Goal: Information Seeking & Learning: Learn about a topic

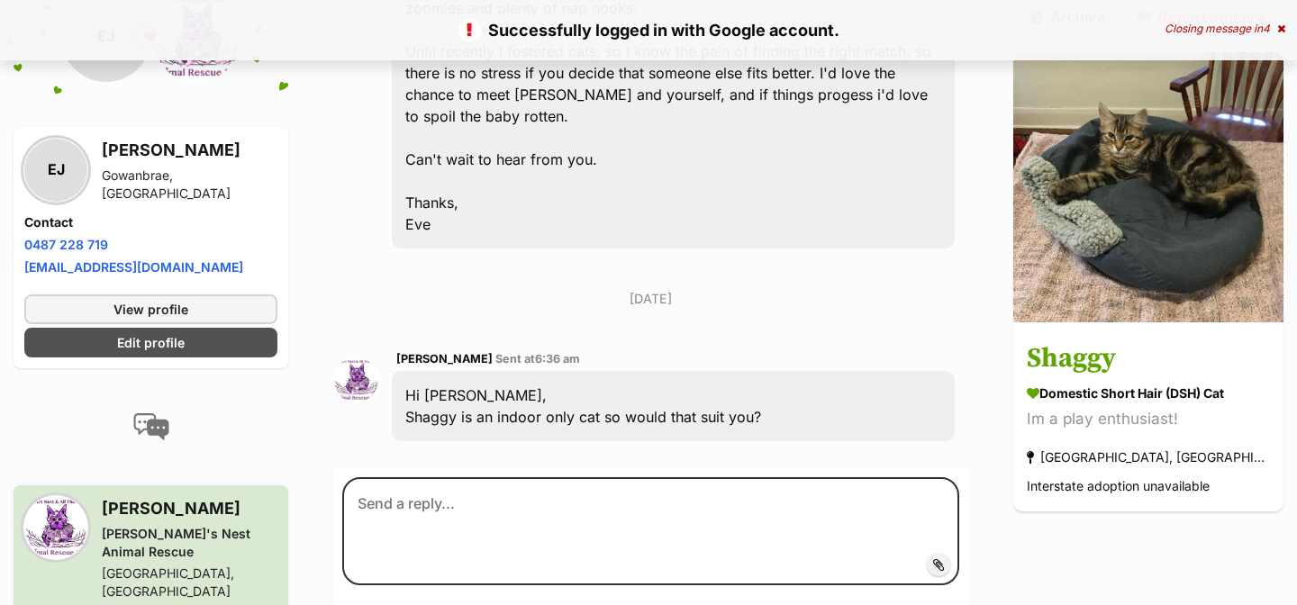
scroll to position [844, 0]
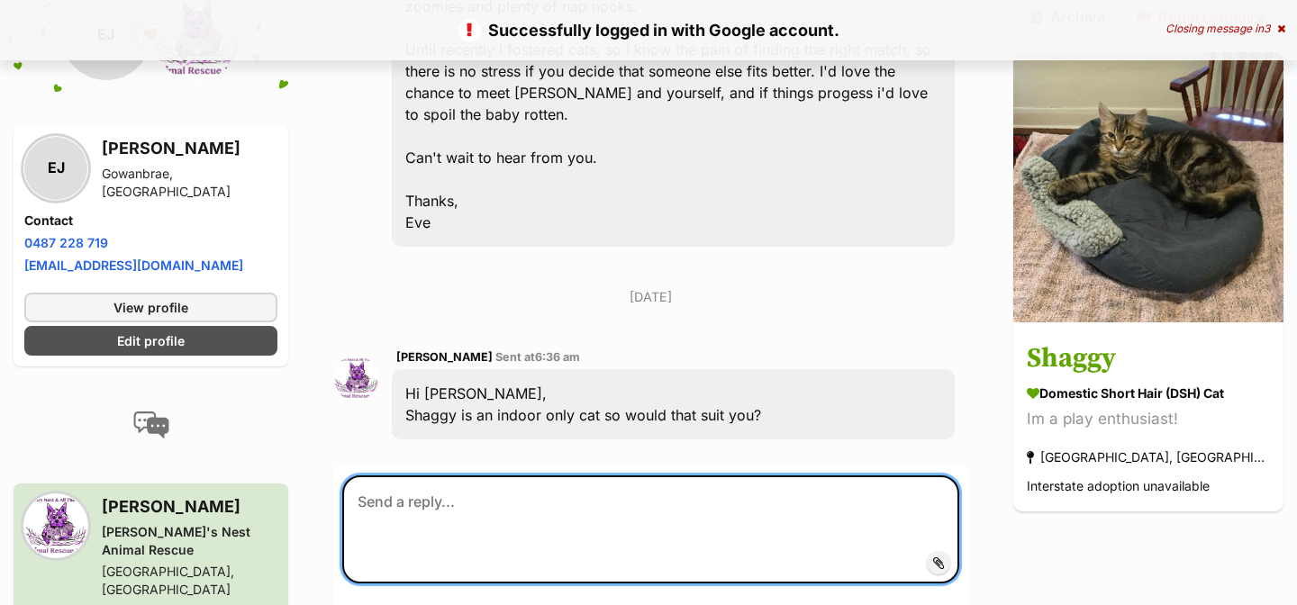
click at [503, 476] on textarea at bounding box center [650, 530] width 617 height 108
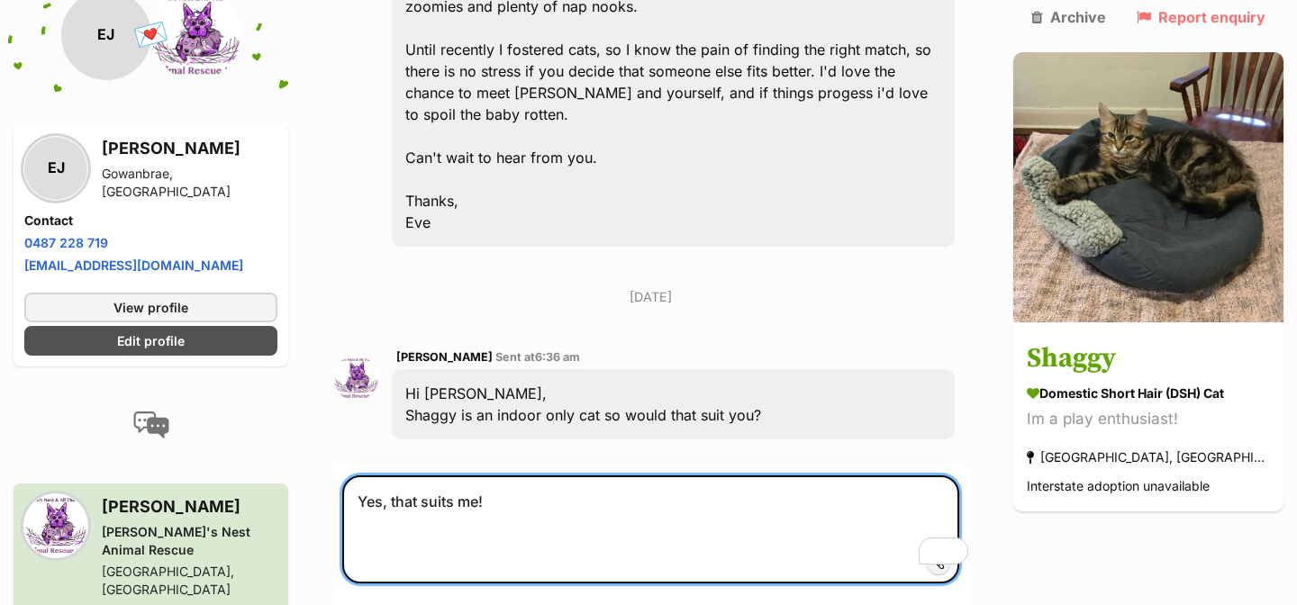
type textarea "Yes, that suits me!"
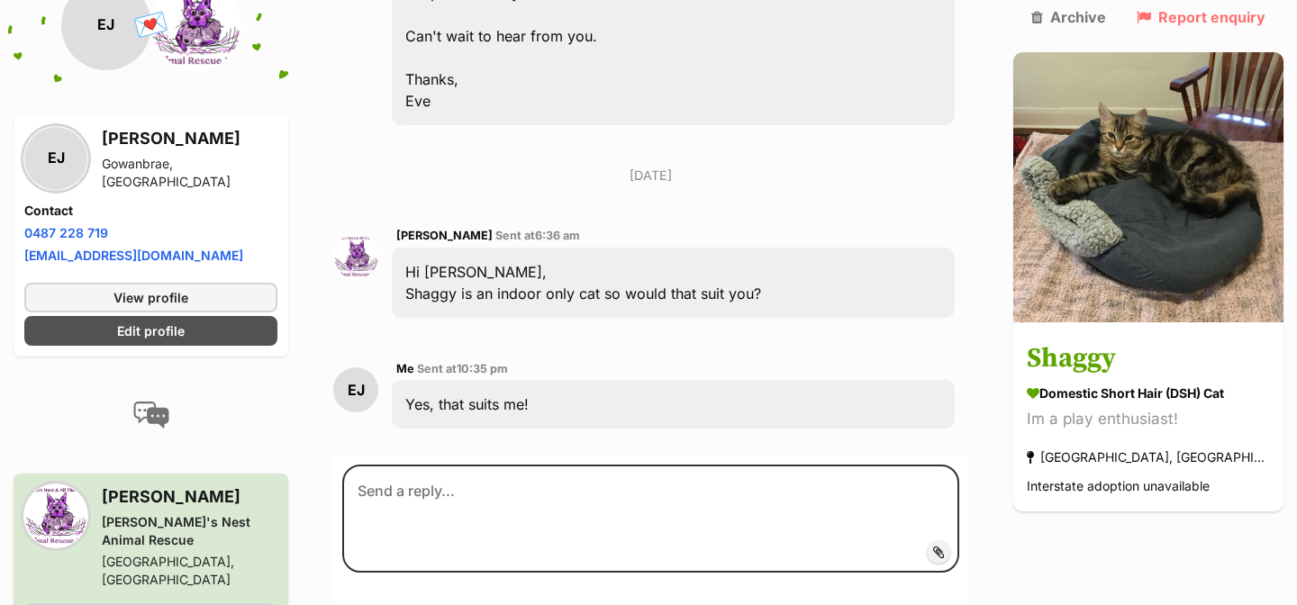
scroll to position [966, 0]
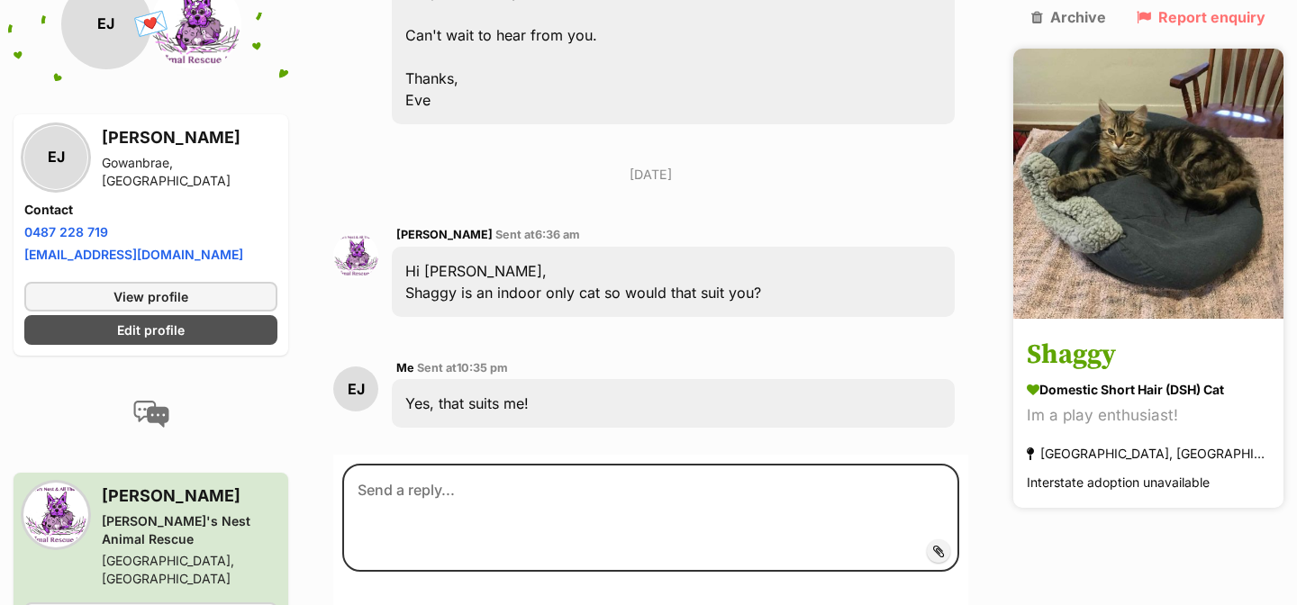
click at [1173, 152] on img at bounding box center [1148, 184] width 270 height 270
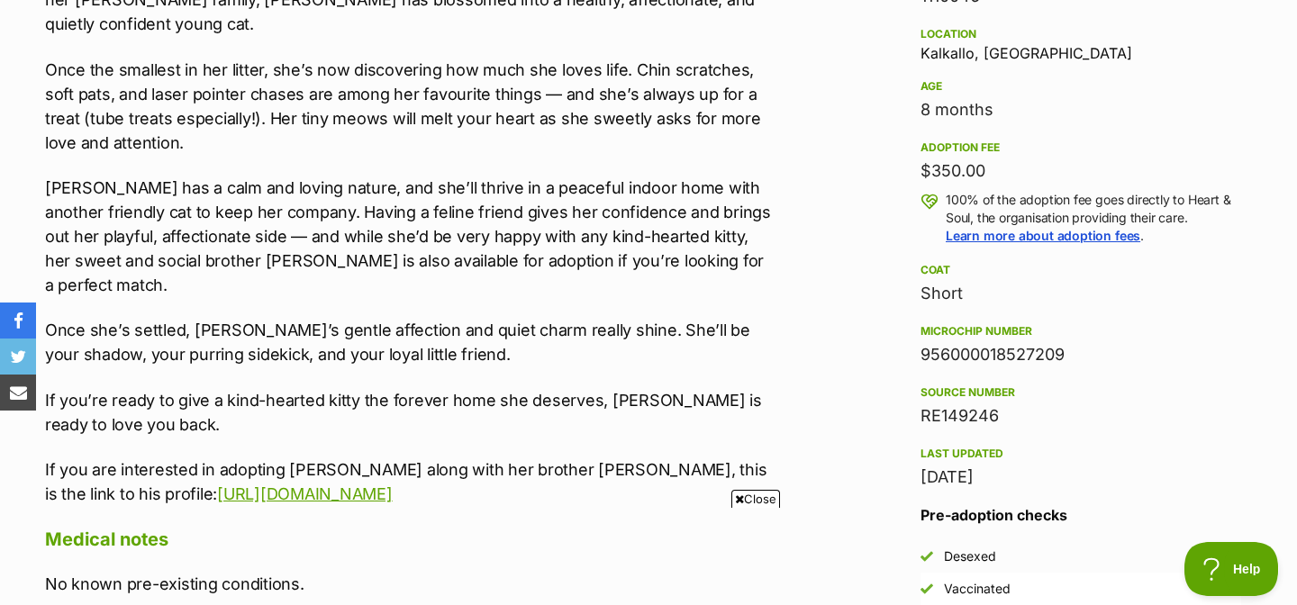
scroll to position [1193, 0]
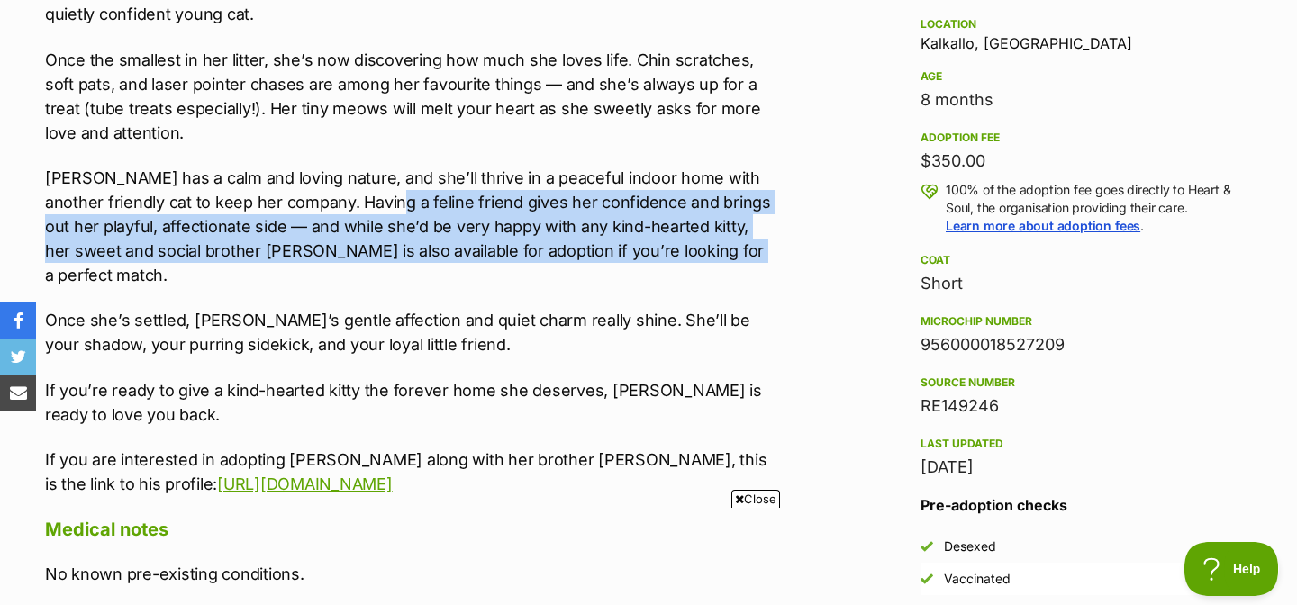
drag, startPoint x: 390, startPoint y: 168, endPoint x: 726, endPoint y: 233, distance: 342.1
click at [726, 232] on p "Sibel has a calm and loving nature, and she’ll thrive in a peaceful indoor home…" at bounding box center [409, 227] width 728 height 122
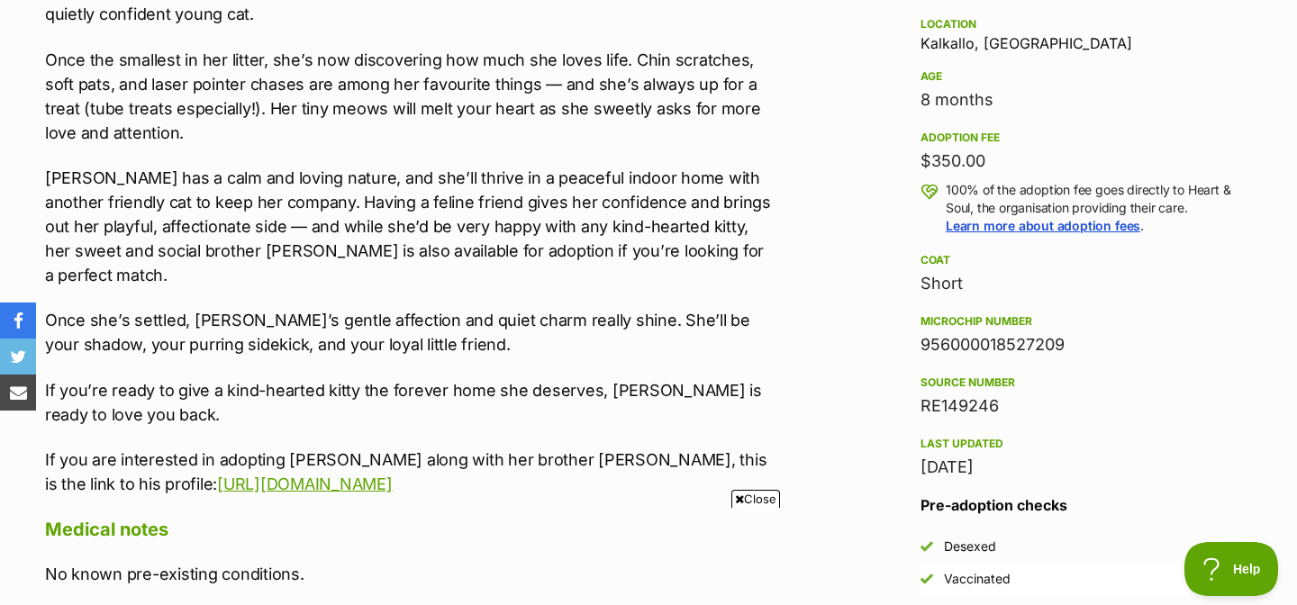
click at [633, 308] on p "Once she’s settled, Sibel’s gentle affection and quiet charm really shine. She’…" at bounding box center [409, 332] width 728 height 49
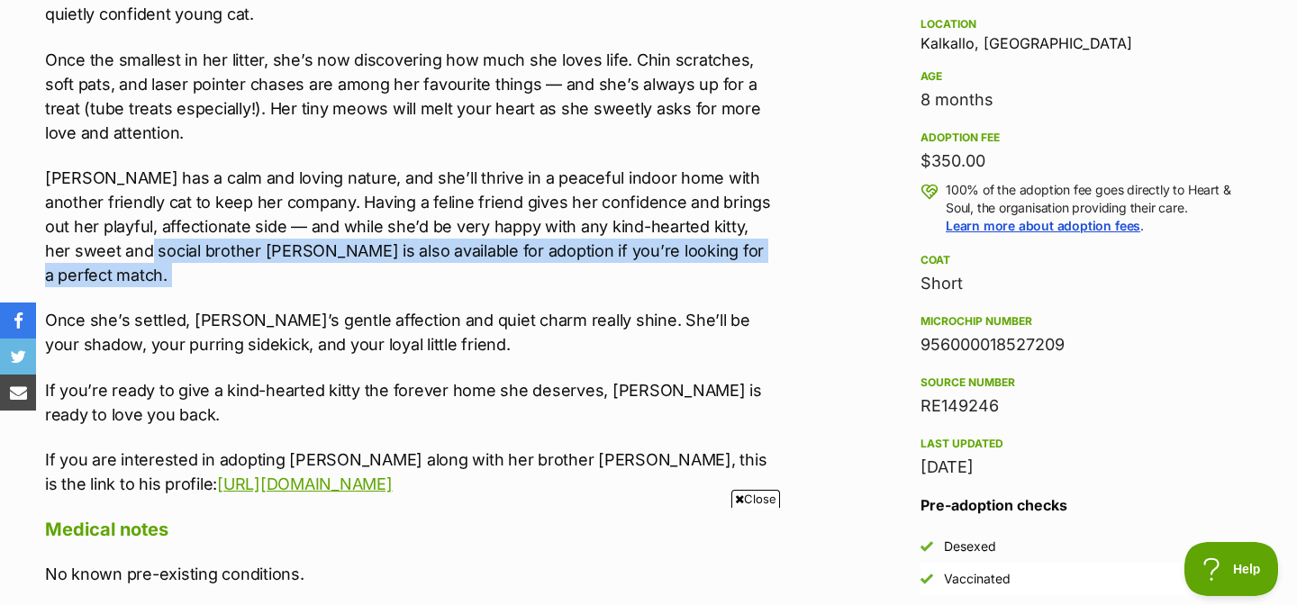
drag, startPoint x: 125, startPoint y: 236, endPoint x: 616, endPoint y: 252, distance: 491.1
click at [616, 252] on div "Meet Sibel – Sweet, Playful, and Full of Heart 💕 Sibel’s journey hasn’t been ea…" at bounding box center [409, 190] width 728 height 612
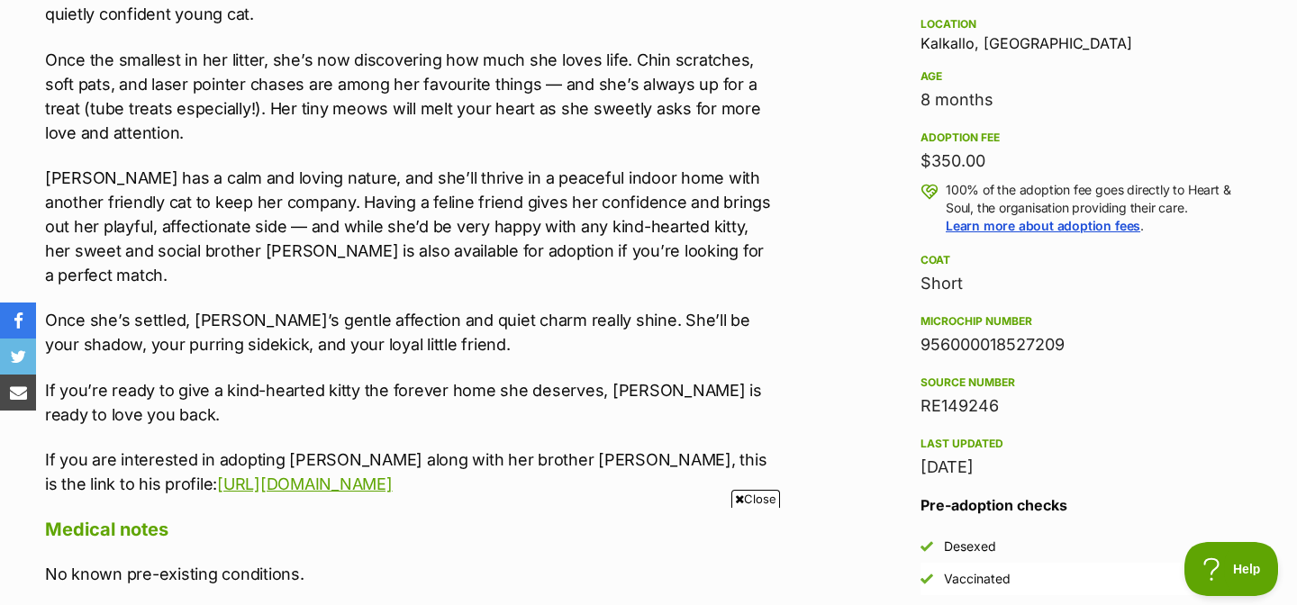
click at [612, 308] on p "Once she’s settled, Sibel’s gentle affection and quiet charm really shine. She’…" at bounding box center [409, 332] width 728 height 49
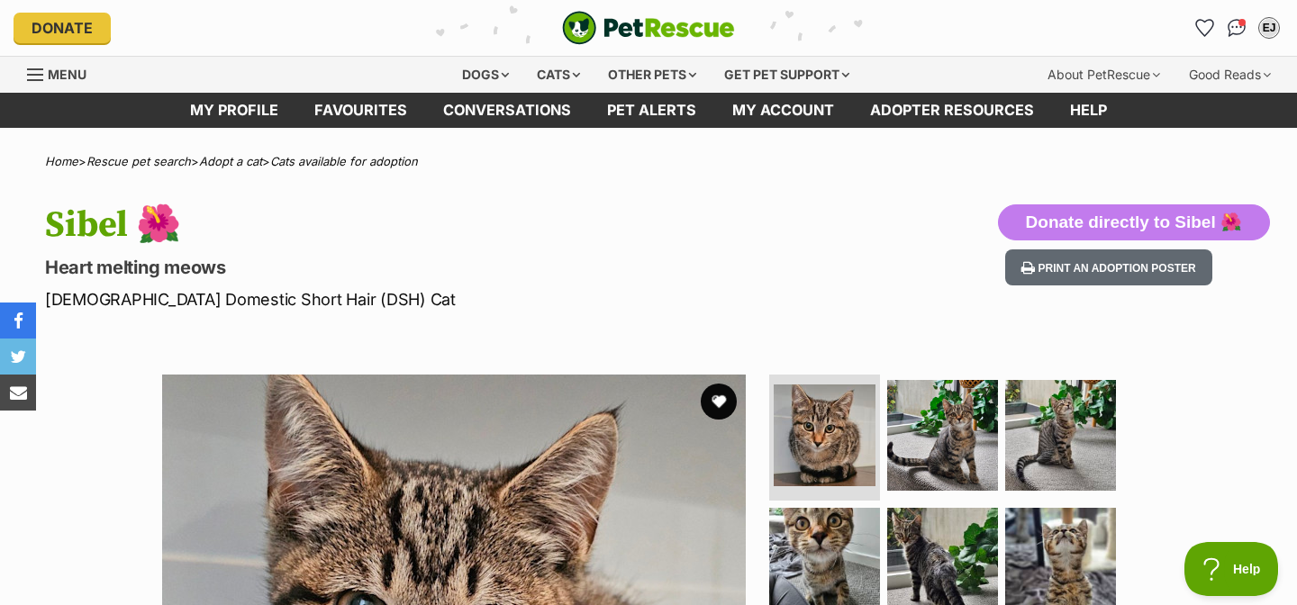
scroll to position [0, 0]
click at [547, 80] on div "Cats" at bounding box center [558, 75] width 68 height 36
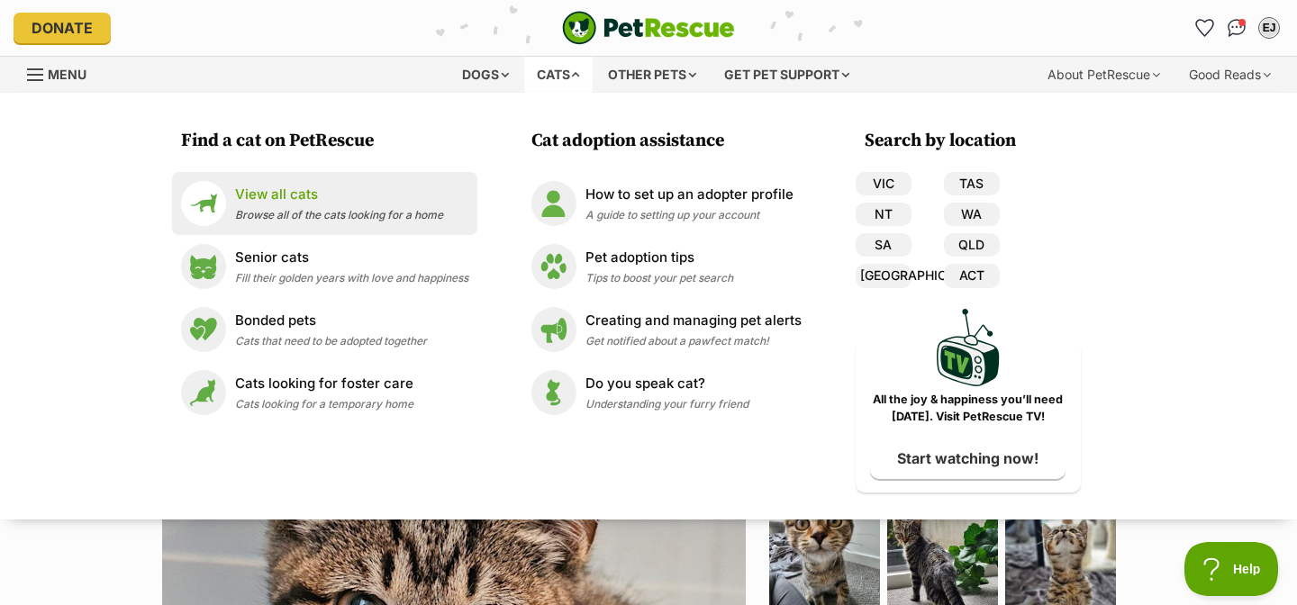
click at [228, 216] on link "View all cats Browse all of the cats looking for a home" at bounding box center [324, 203] width 287 height 45
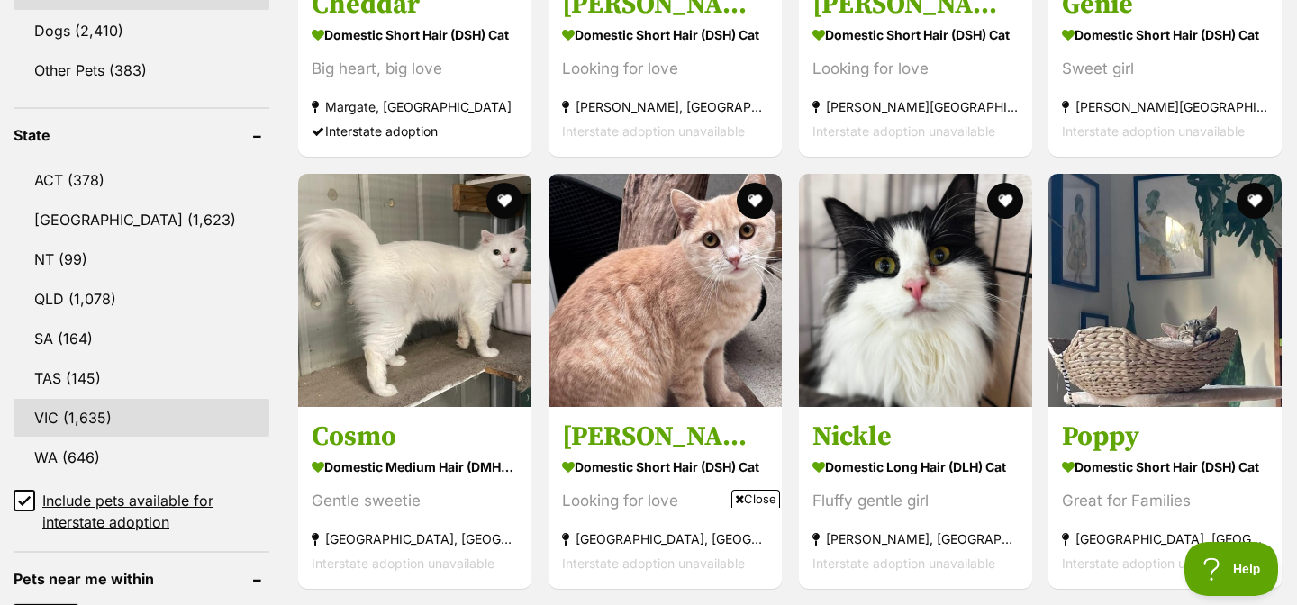
click at [109, 411] on link "VIC (1,635)" at bounding box center [142, 418] width 256 height 38
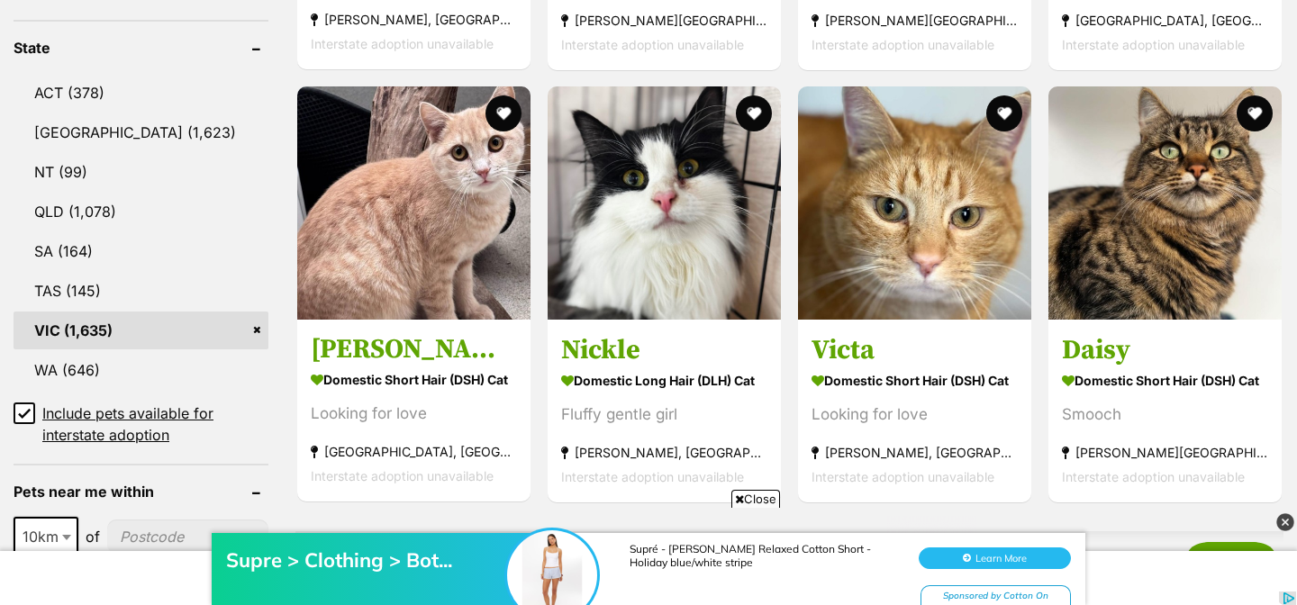
click at [24, 407] on icon at bounding box center [24, 413] width 13 height 13
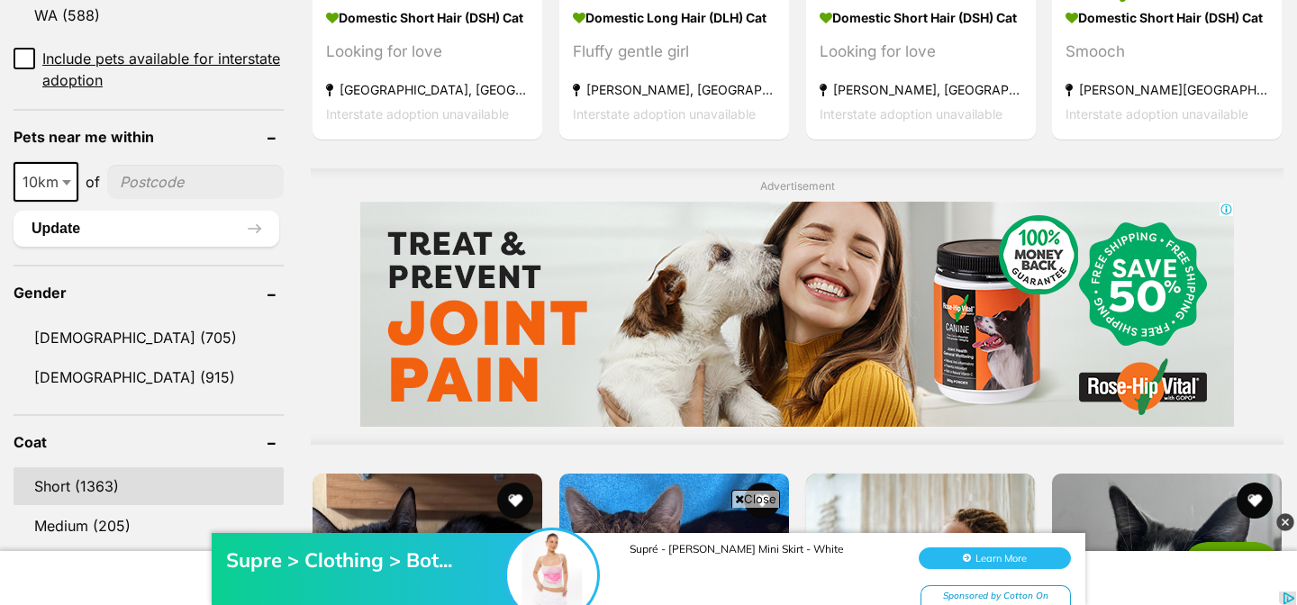
click at [147, 467] on link "Short (1363)" at bounding box center [149, 486] width 270 height 38
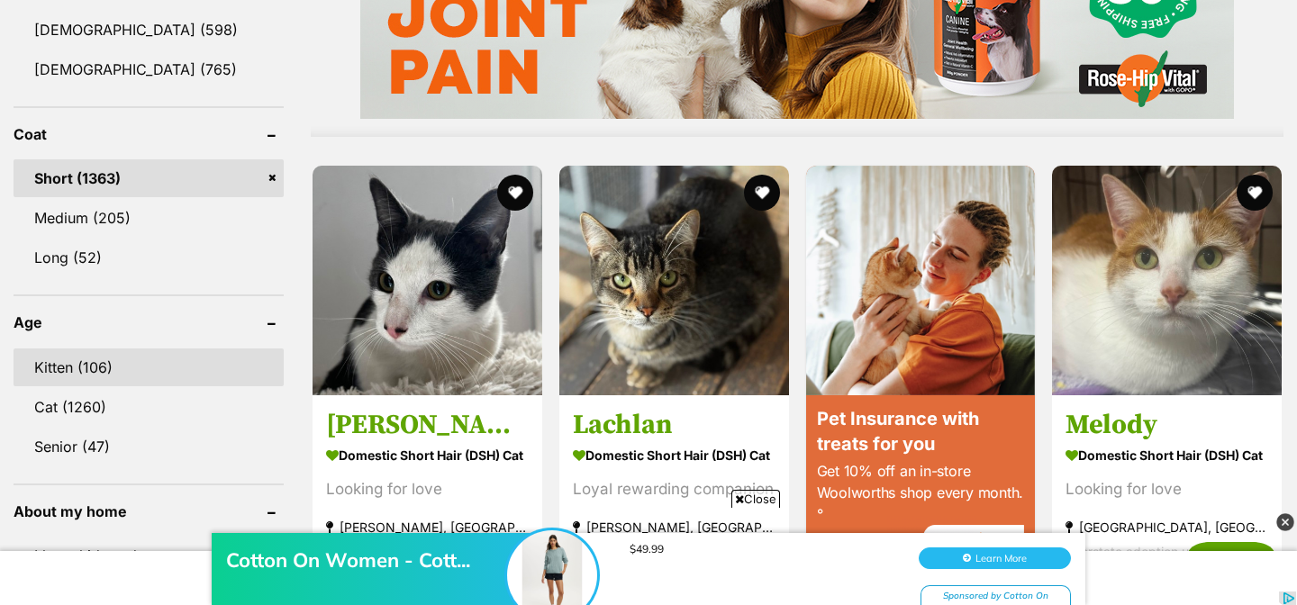
click at [130, 360] on link "Kitten (106)" at bounding box center [149, 368] width 270 height 38
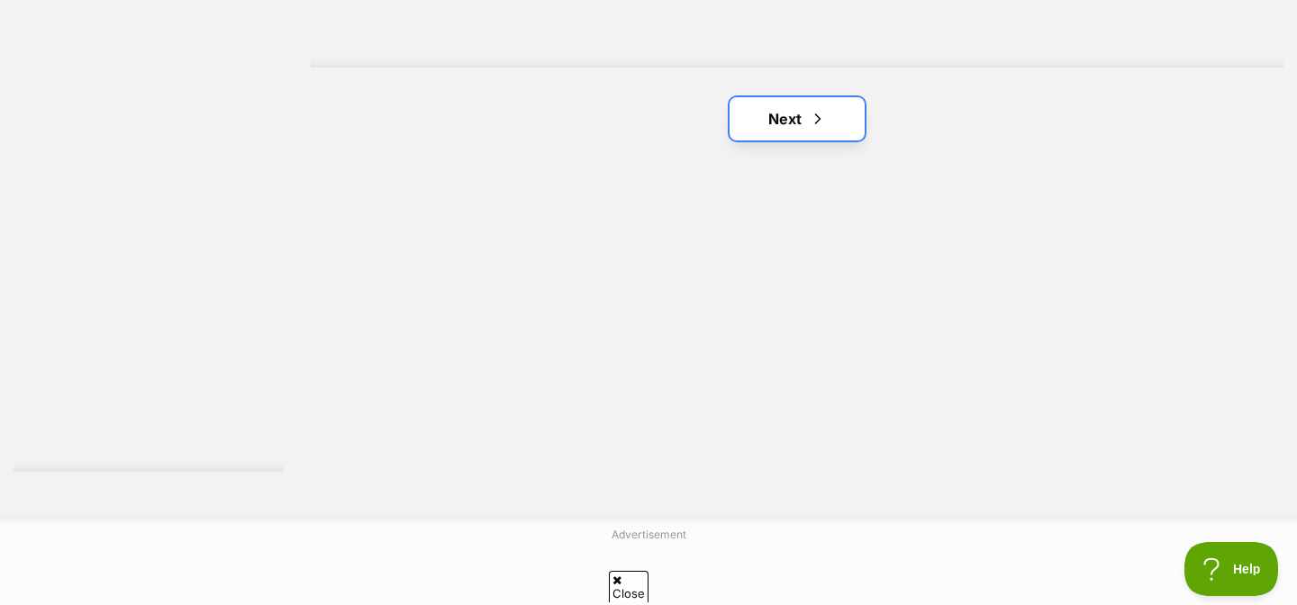
click at [752, 121] on link "Next" at bounding box center [796, 118] width 135 height 43
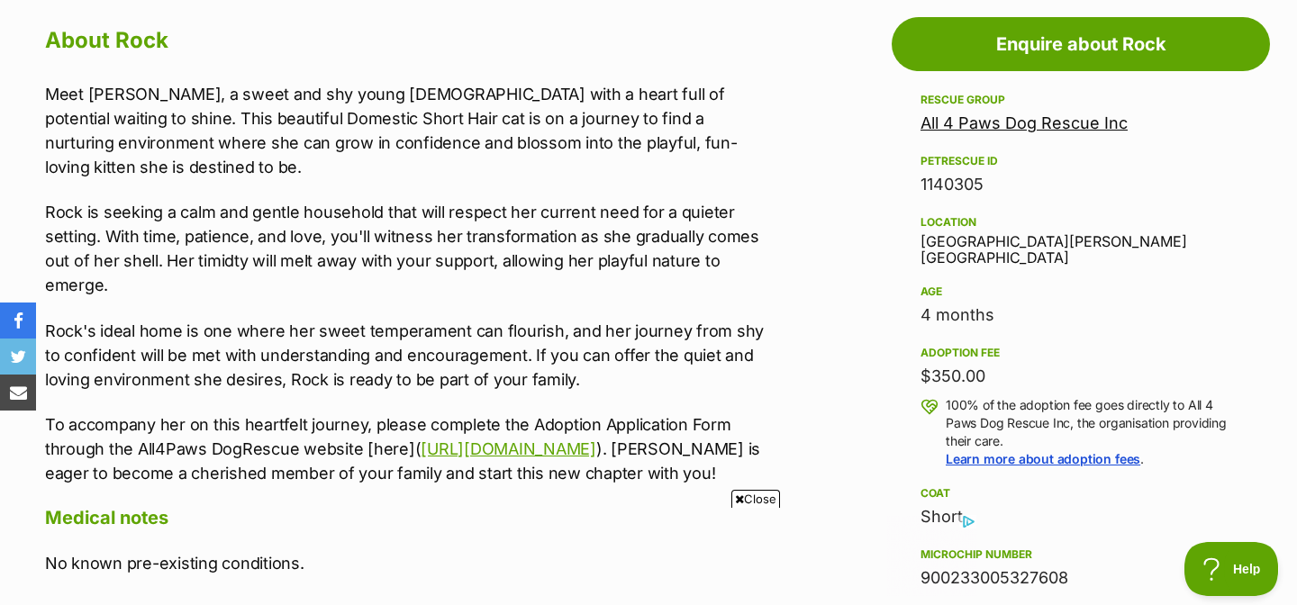
scroll to position [998, 0]
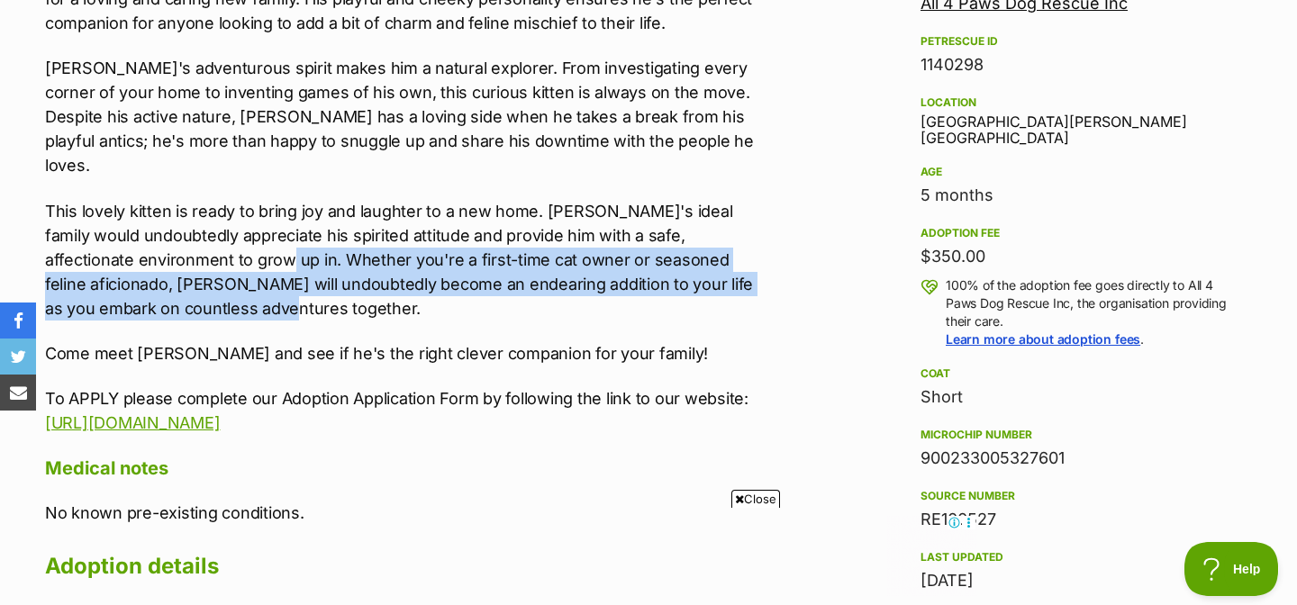
drag, startPoint x: 149, startPoint y: 223, endPoint x: 752, endPoint y: 276, distance: 605.7
click at [752, 276] on p "This lovely kitten is ready to bring joy and laughter to a new home. [PERSON_NA…" at bounding box center [409, 260] width 728 height 122
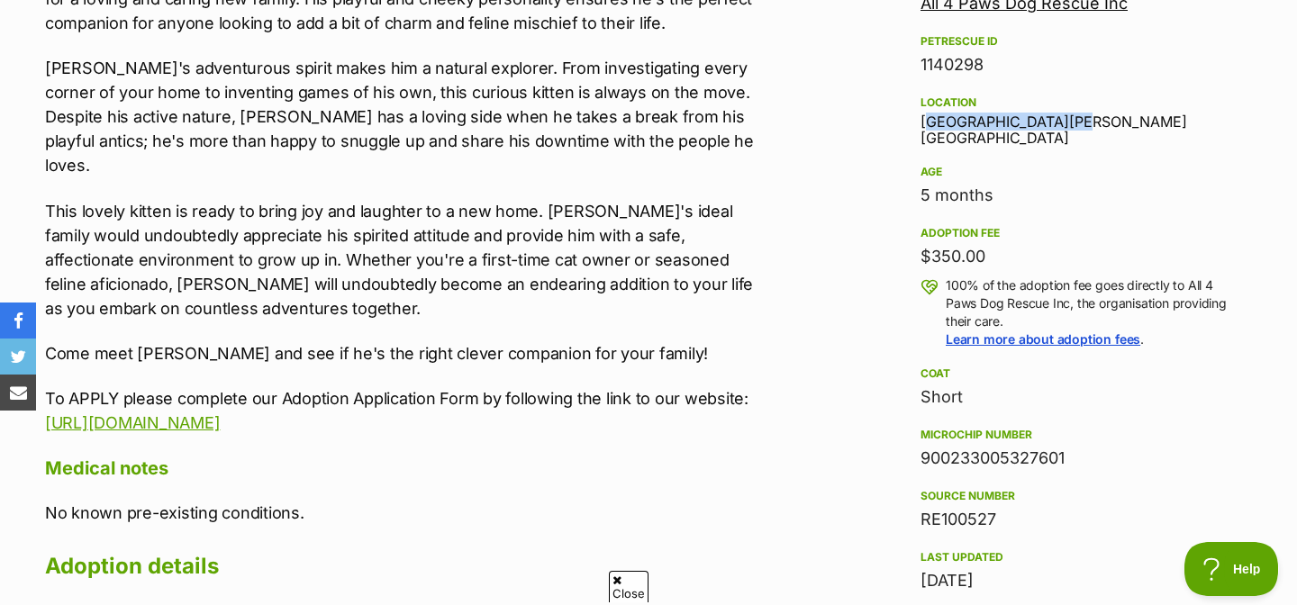
drag, startPoint x: 1110, startPoint y: 116, endPoint x: 850, endPoint y: 116, distance: 260.3
copy div "[GEOGRAPHIC_DATA][PERSON_NAME][GEOGRAPHIC_DATA]"
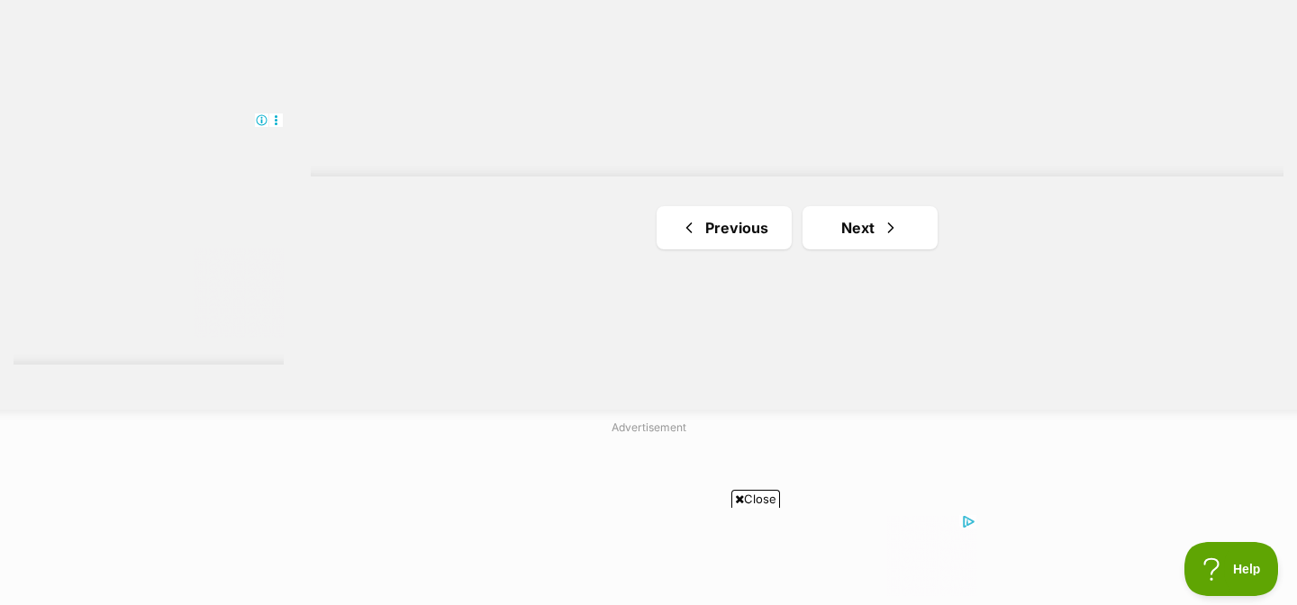
scroll to position [3330, 0]
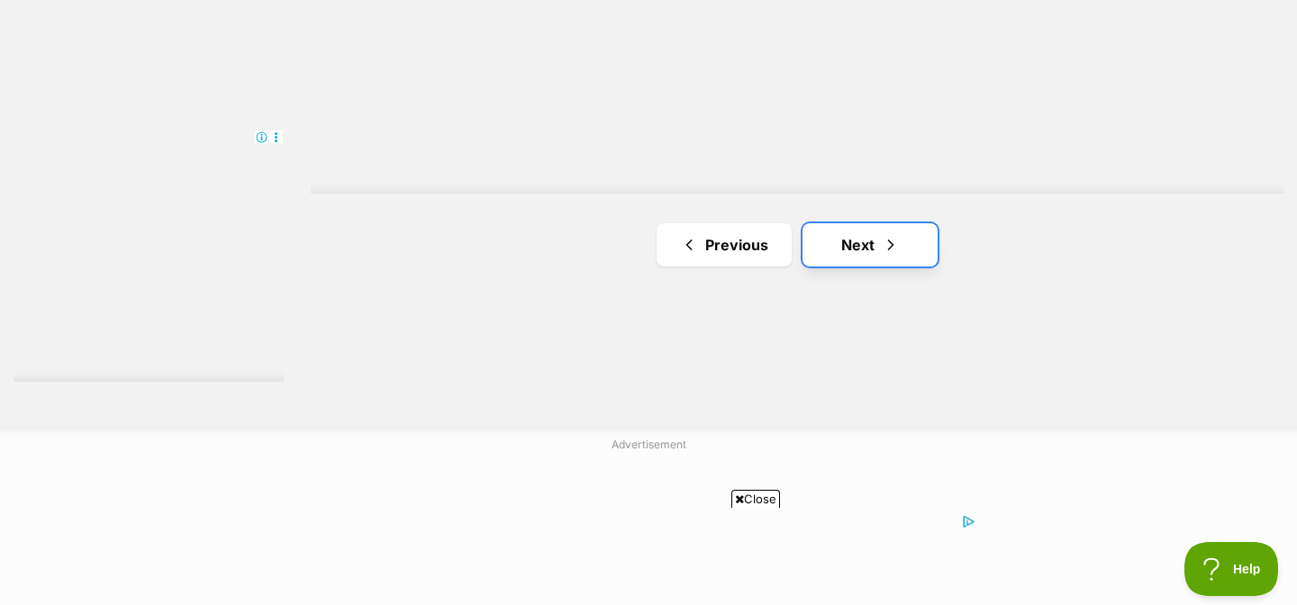
click at [878, 240] on link "Next" at bounding box center [869, 244] width 135 height 43
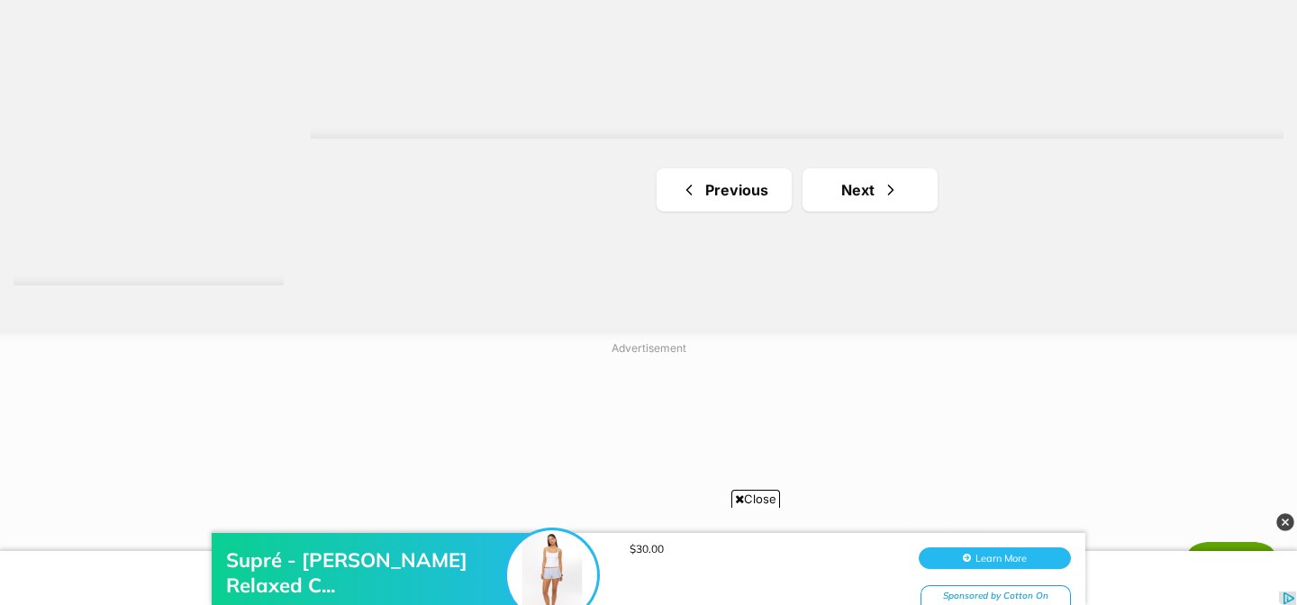
scroll to position [3521, 0]
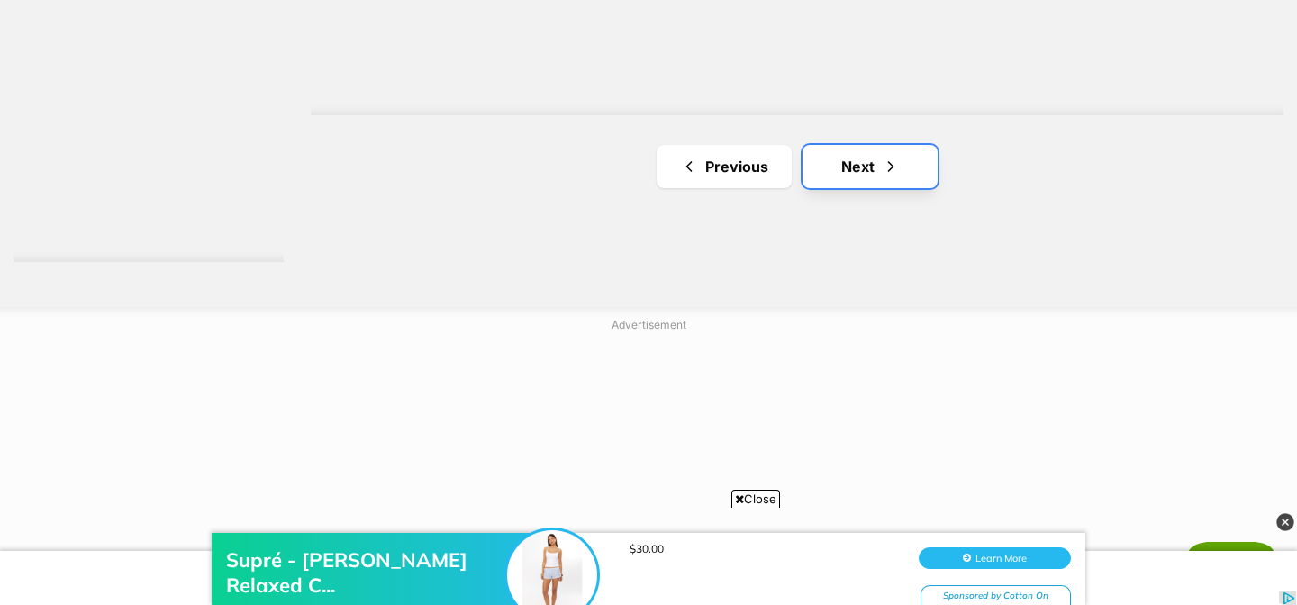
click at [883, 172] on span "Next page" at bounding box center [891, 167] width 18 height 22
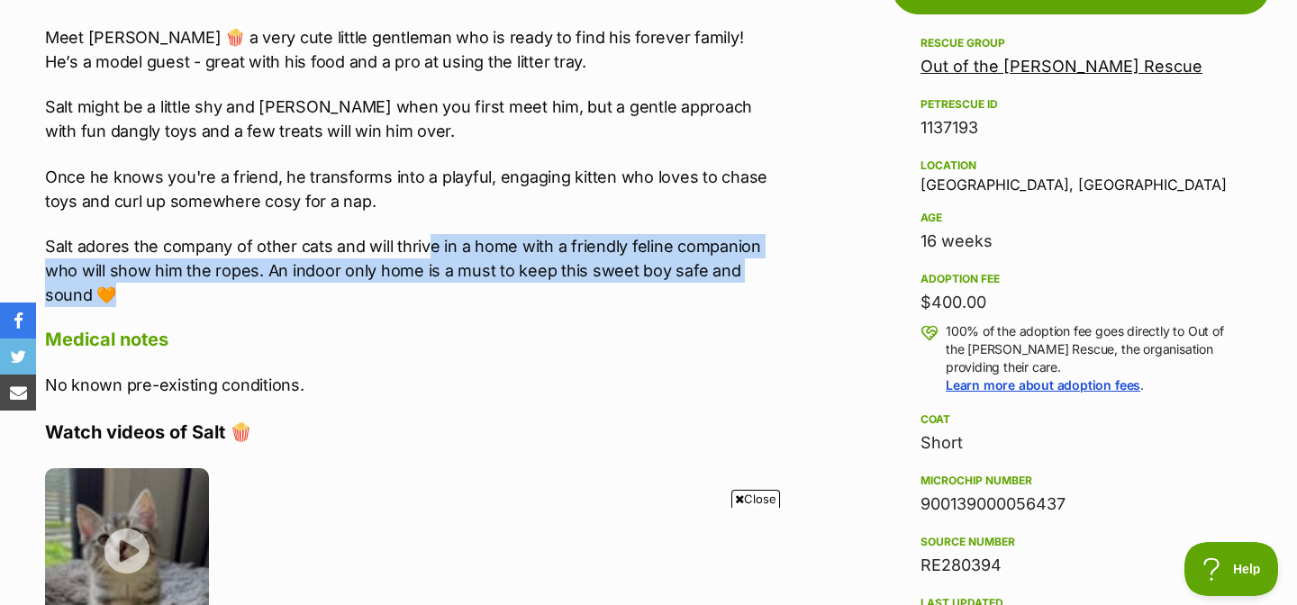
drag, startPoint x: 427, startPoint y: 255, endPoint x: 721, endPoint y: 292, distance: 296.8
click at [721, 292] on p "Salt adores the company of other cats and will thrive in a home with a friendly…" at bounding box center [409, 270] width 728 height 73
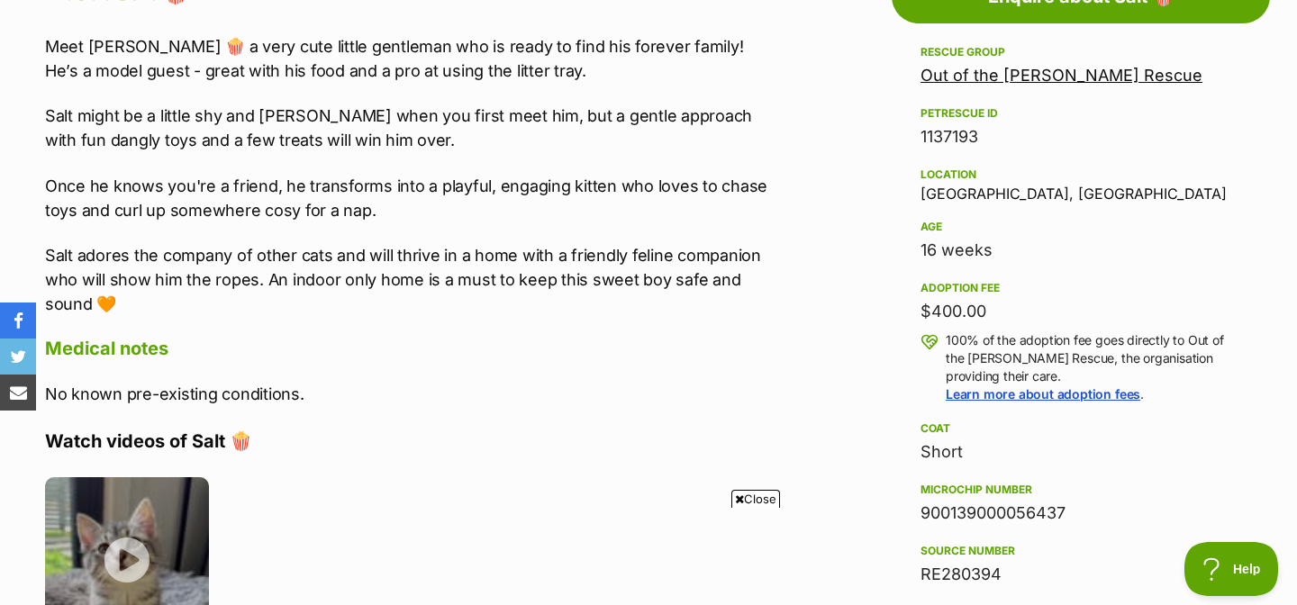
scroll to position [1041, 0]
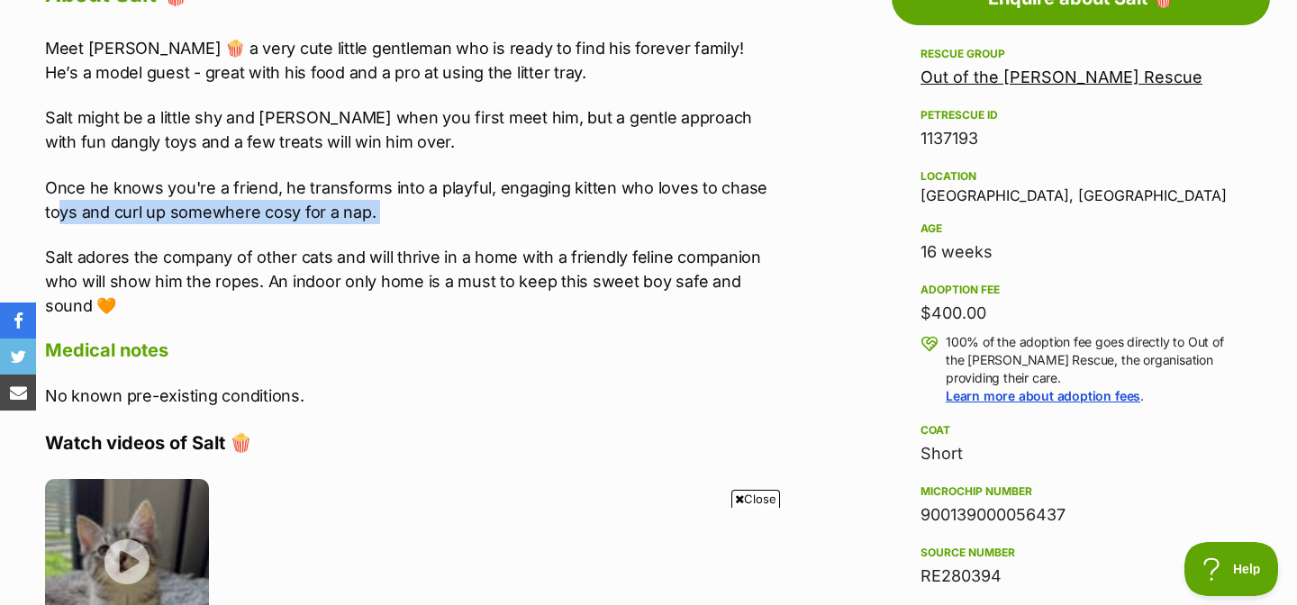
drag, startPoint x: 61, startPoint y: 201, endPoint x: 332, endPoint y: 230, distance: 272.6
click at [332, 230] on div "Meet Salt 🍿 a very cute little gentleman who is ready to find his forever famil…" at bounding box center [409, 177] width 728 height 282
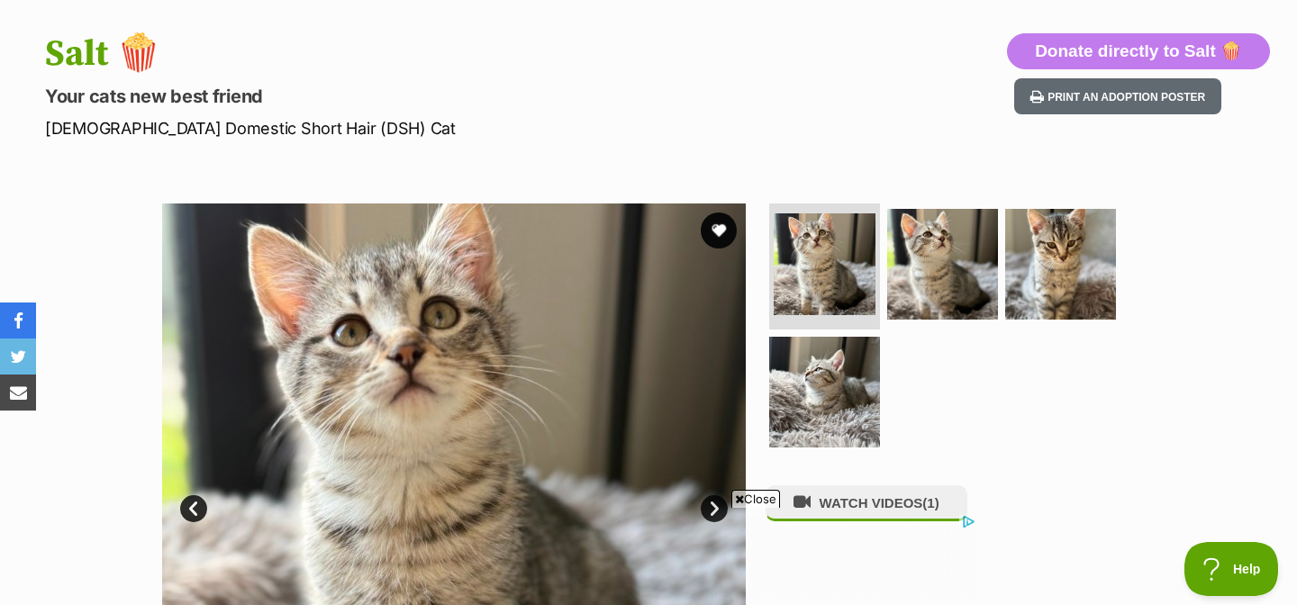
scroll to position [0, 0]
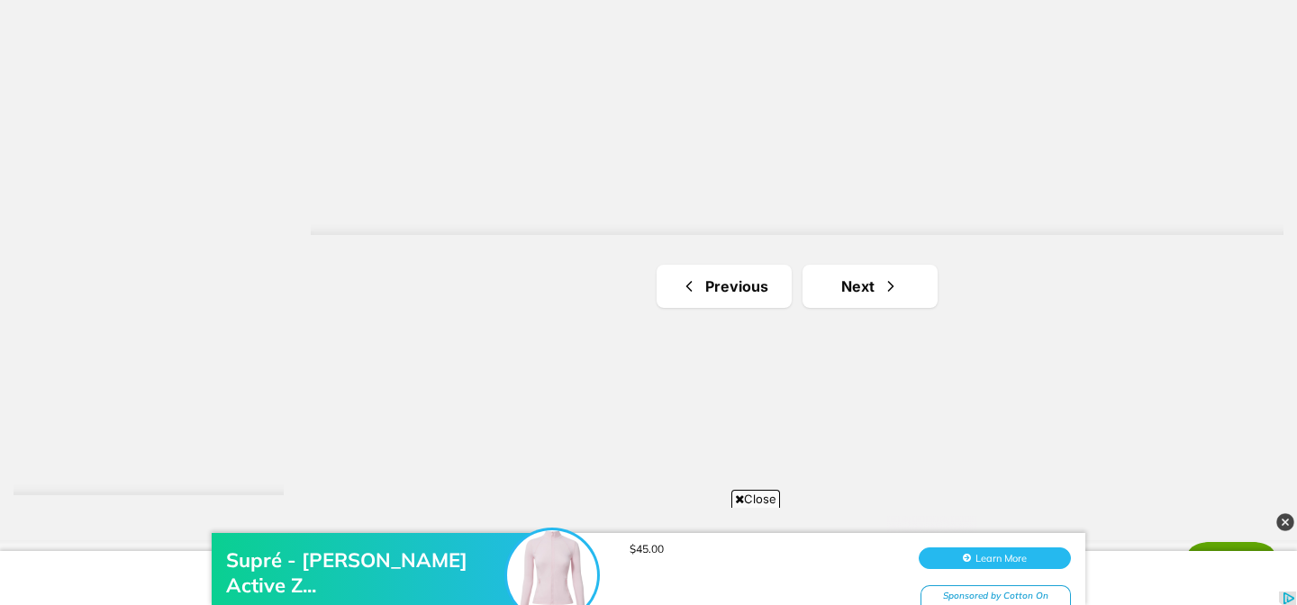
scroll to position [3283, 0]
click at [869, 293] on link "Next" at bounding box center [869, 291] width 135 height 43
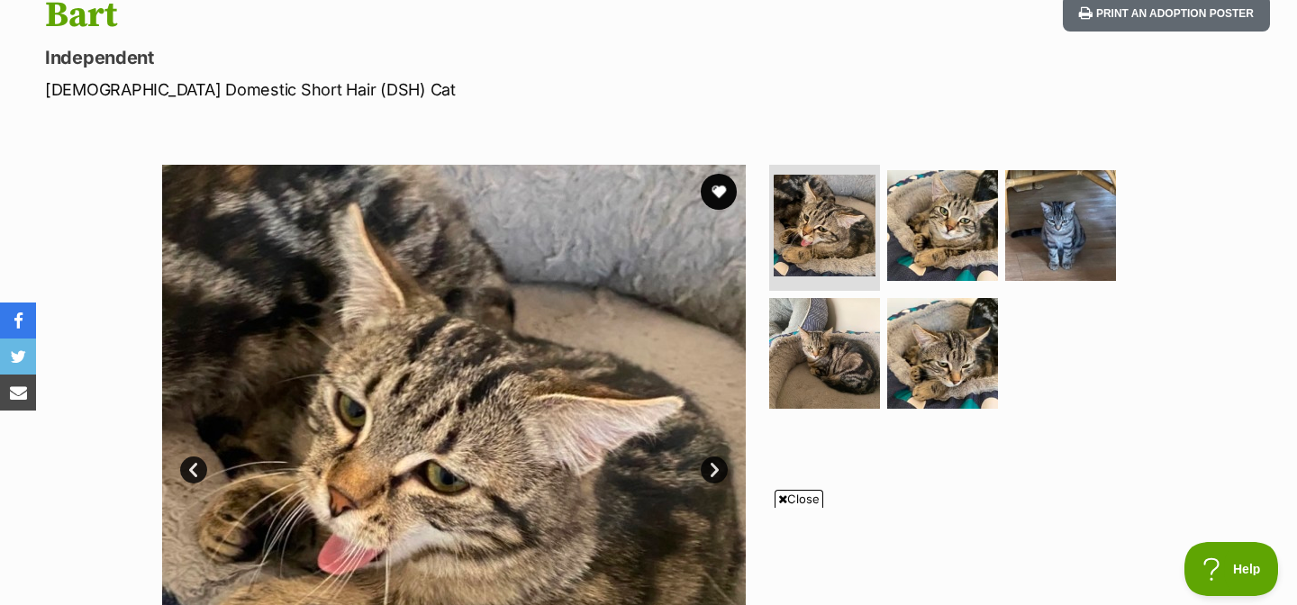
scroll to position [331, 0]
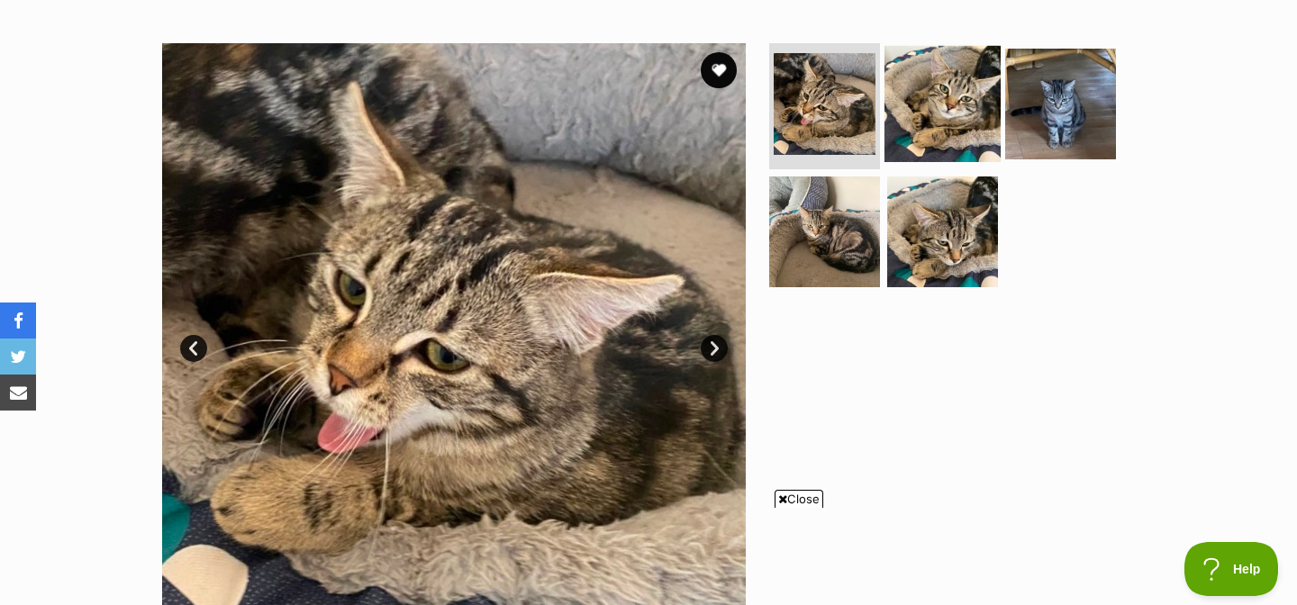
click at [957, 91] on img at bounding box center [942, 104] width 116 height 116
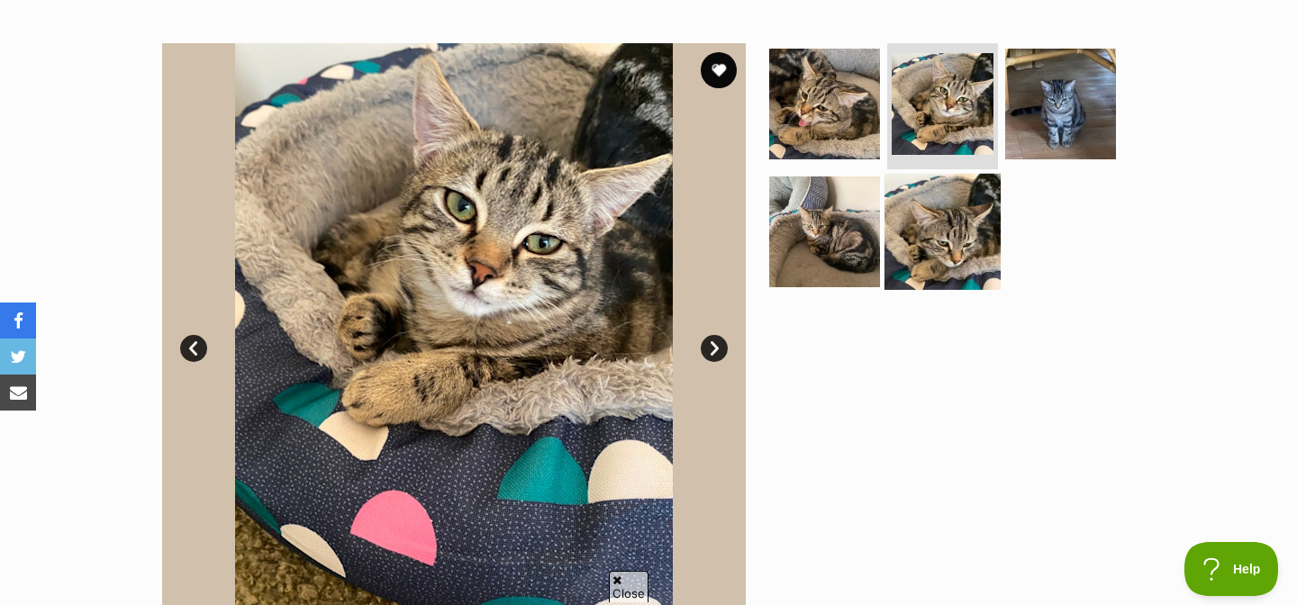
click at [885, 197] on img at bounding box center [942, 231] width 116 height 116
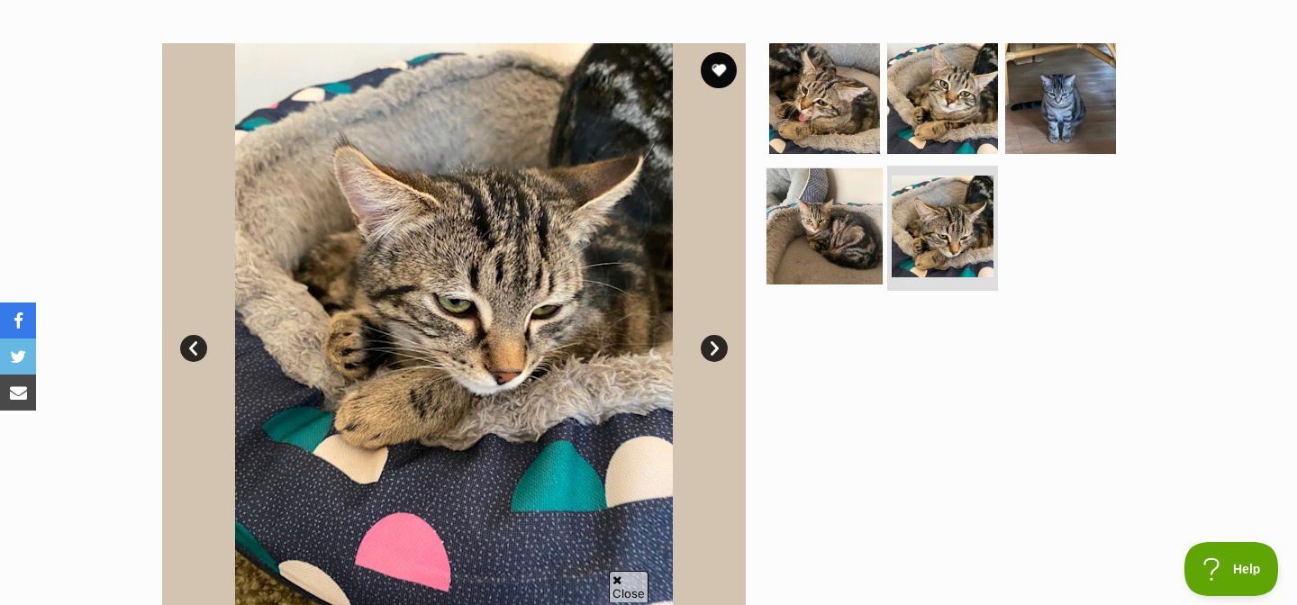
scroll to position [0, 0]
click at [815, 251] on img at bounding box center [824, 226] width 116 height 116
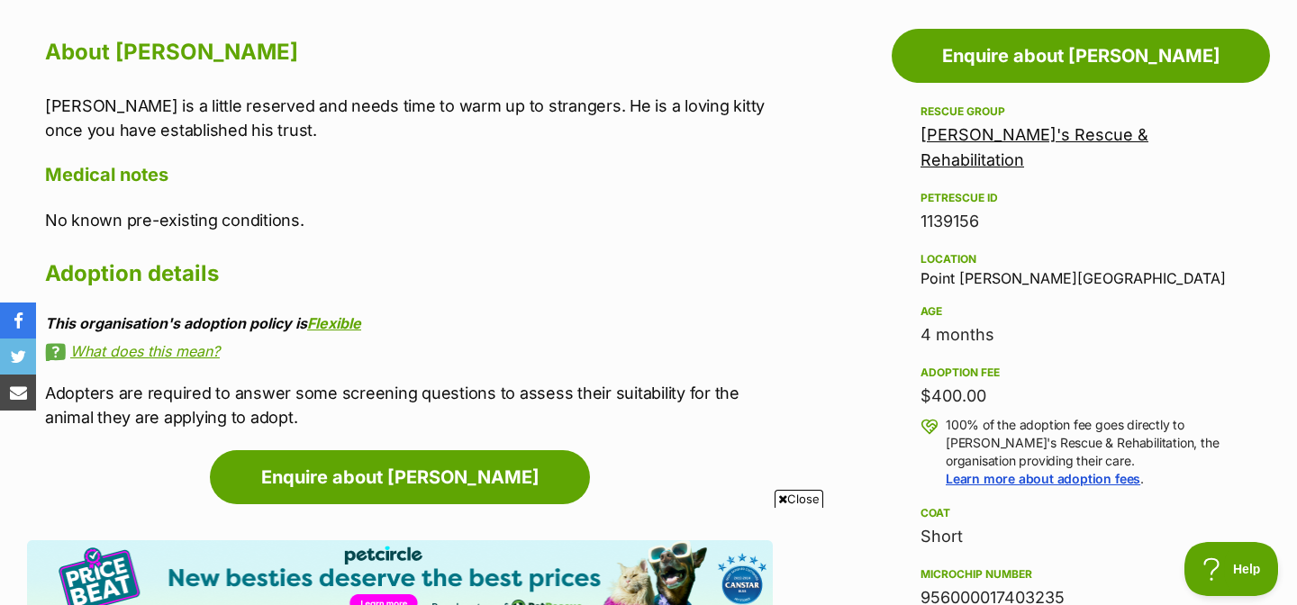
scroll to position [984, 0]
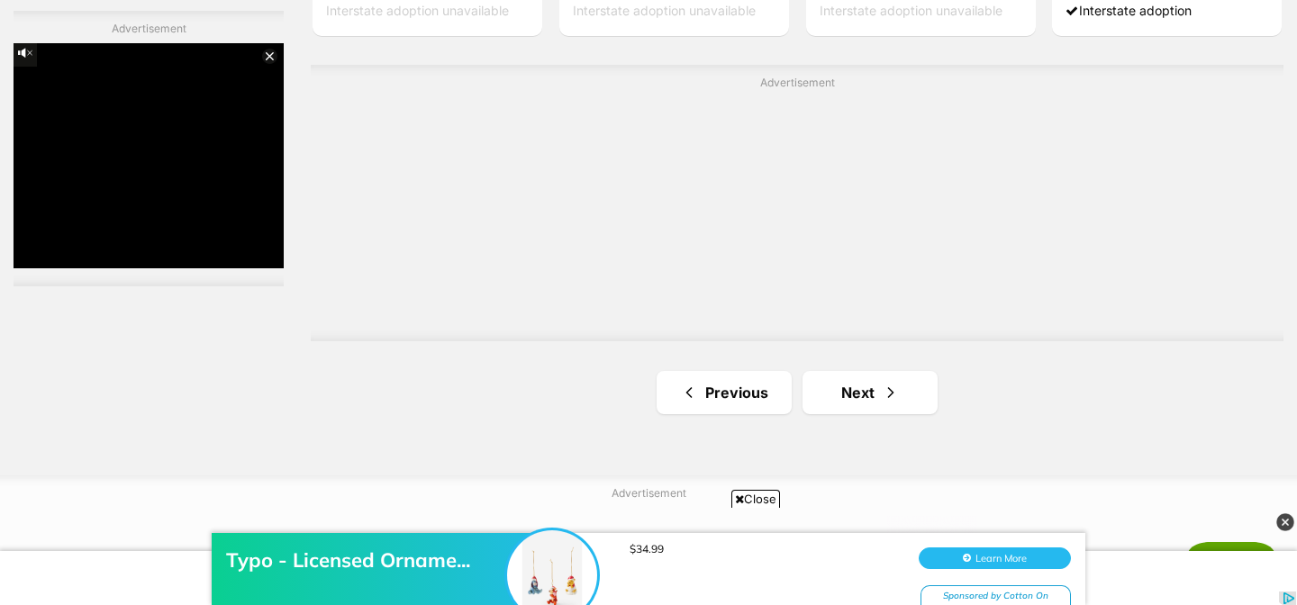
scroll to position [3190, 0]
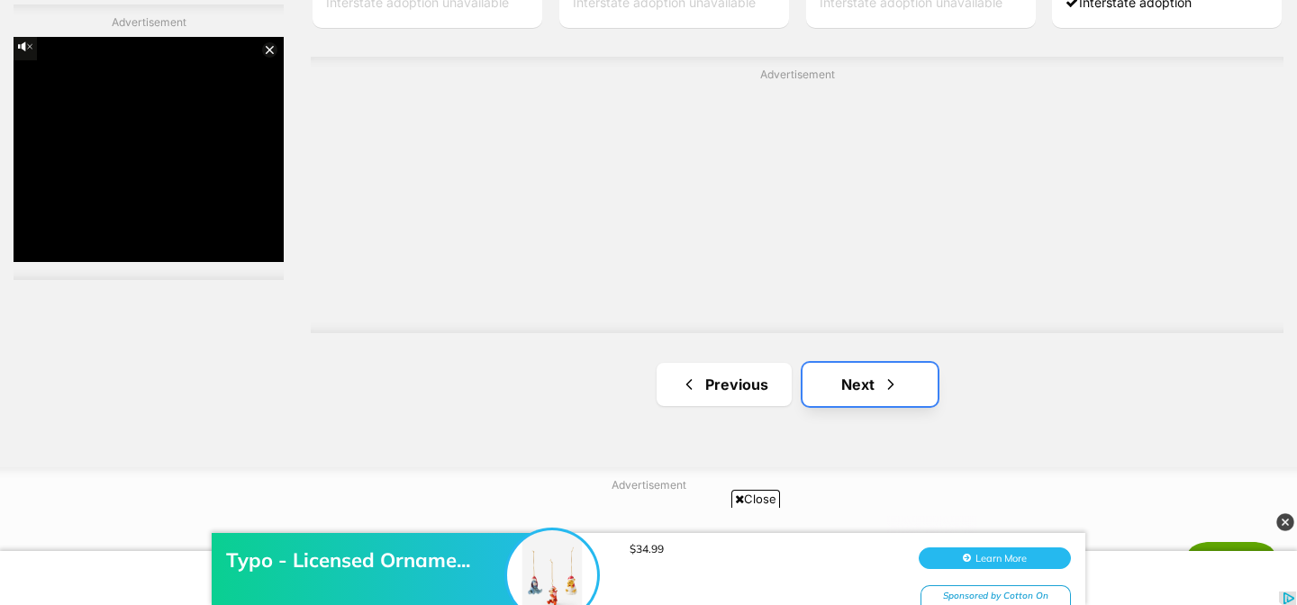
click at [844, 389] on link "Next" at bounding box center [869, 384] width 135 height 43
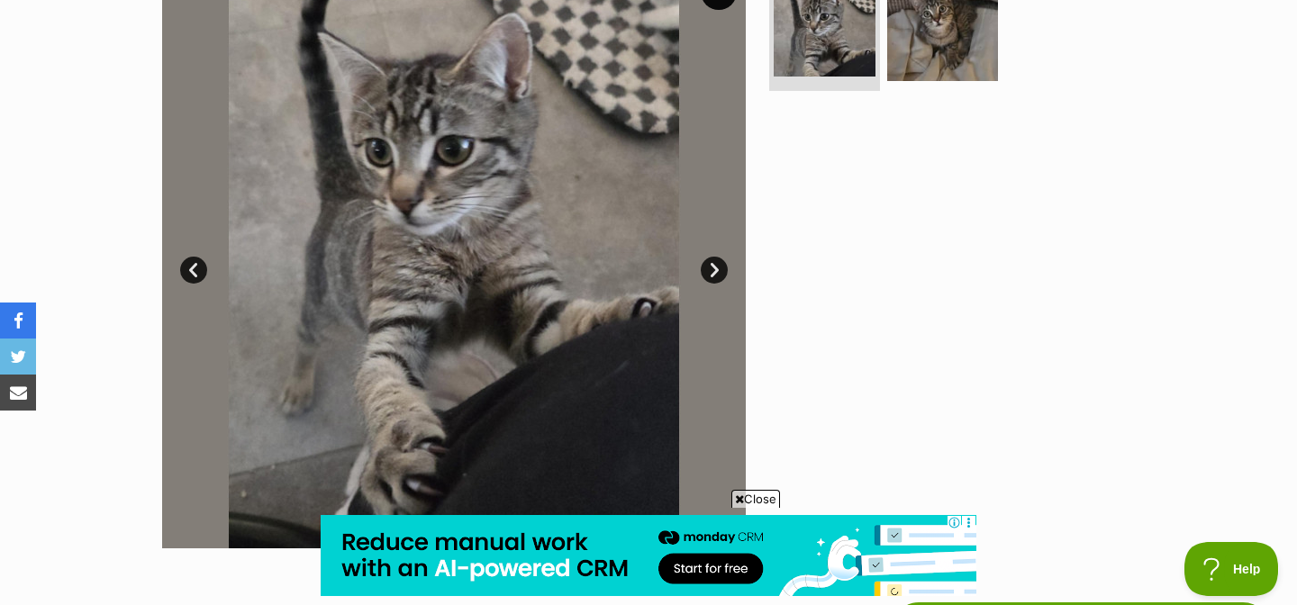
scroll to position [359, 0]
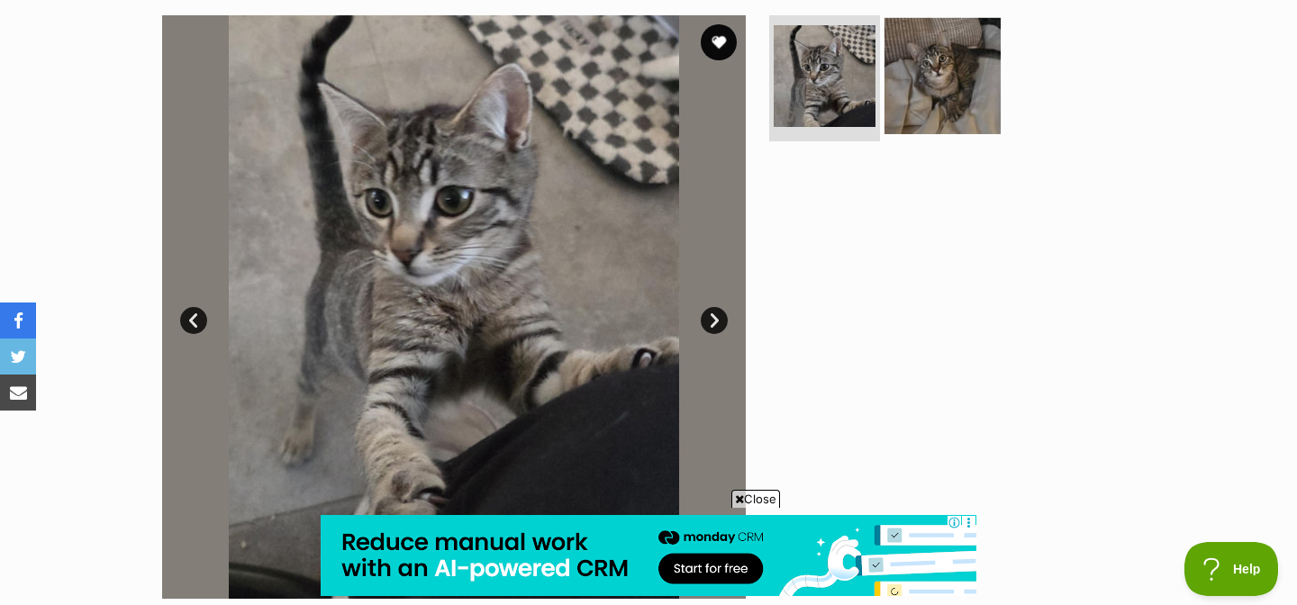
click at [932, 102] on img at bounding box center [942, 76] width 116 height 116
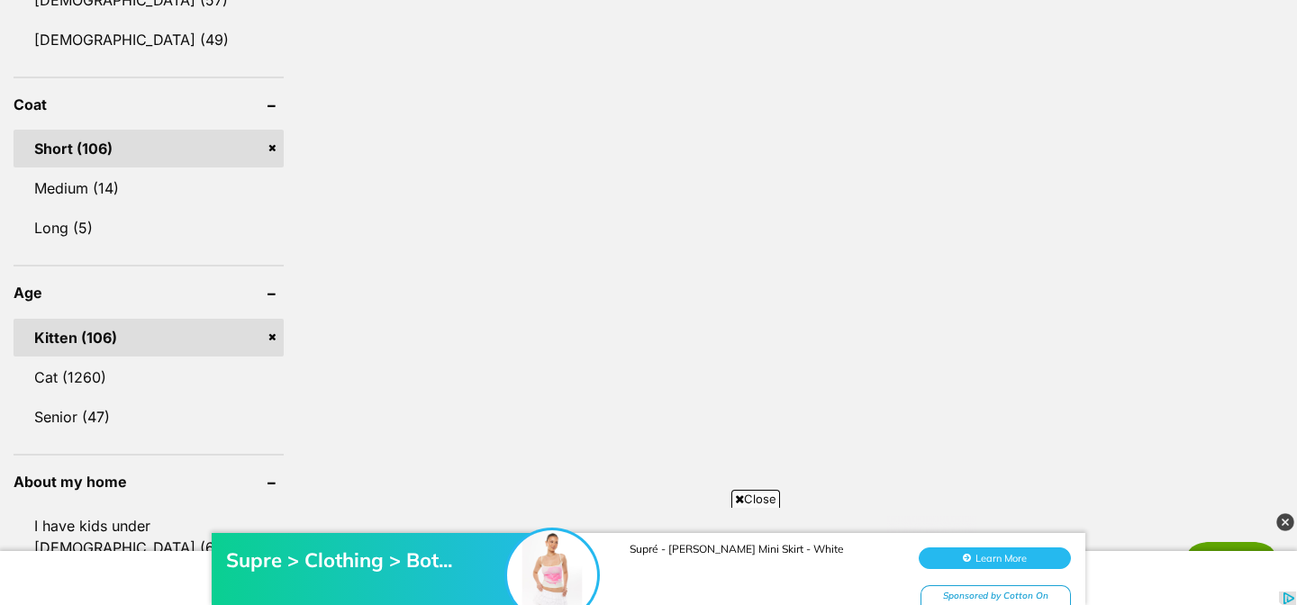
scroll to position [1625, 0]
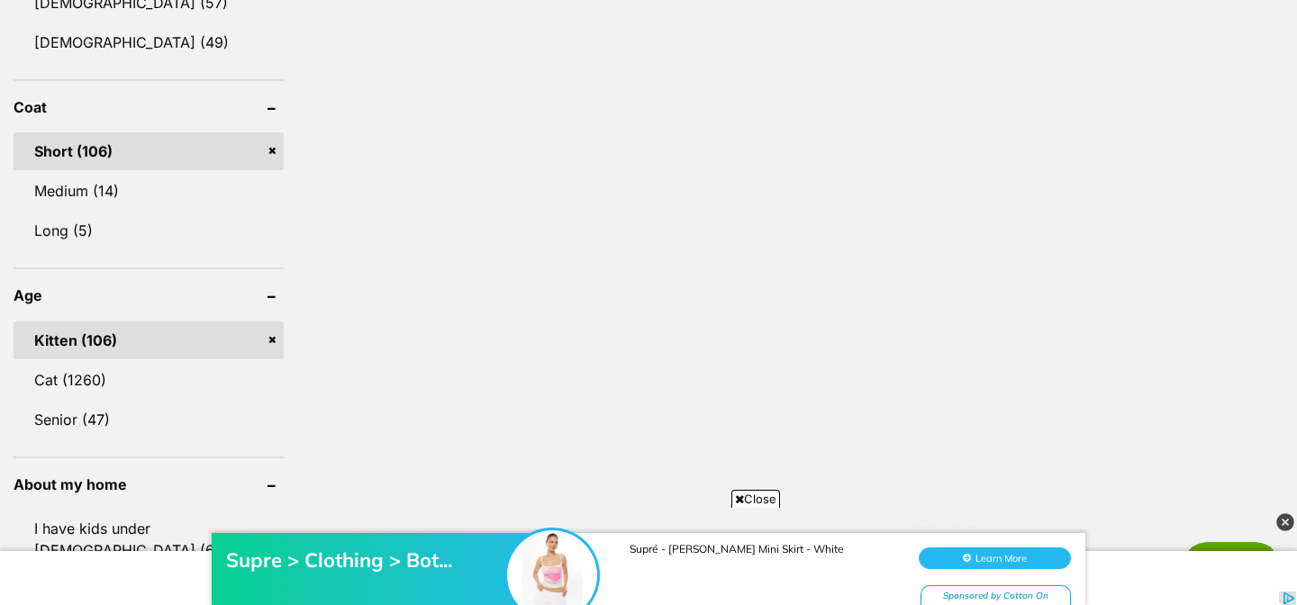
click at [150, 168] on link "Short (106)" at bounding box center [149, 151] width 270 height 38
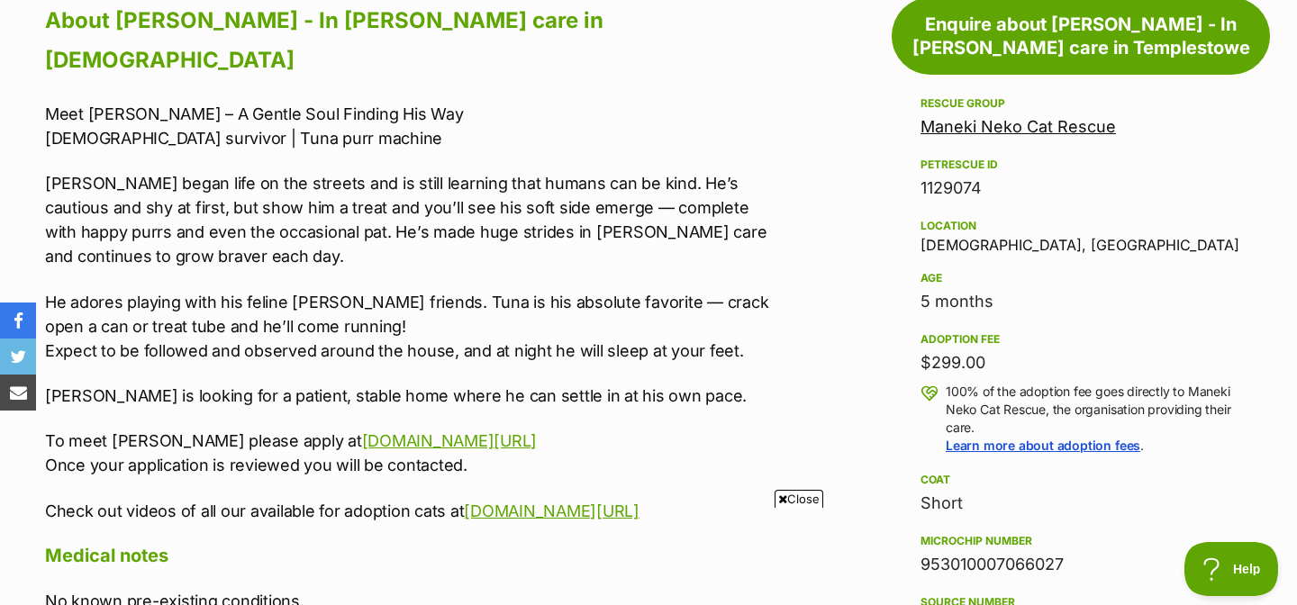
scroll to position [1102, 0]
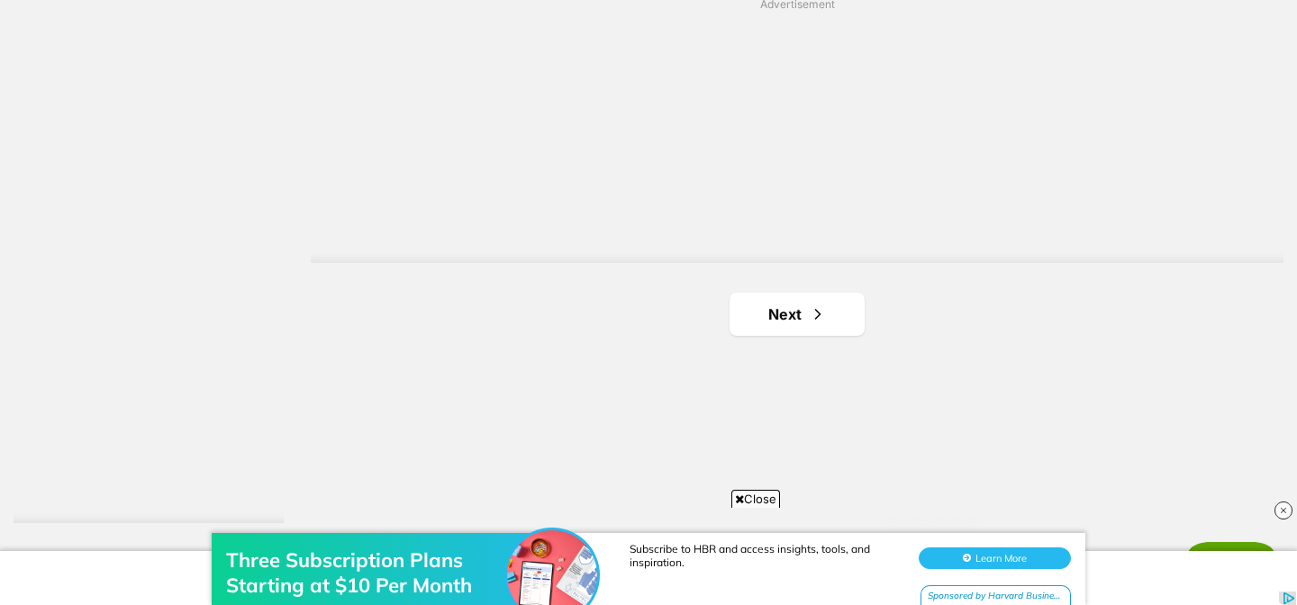
scroll to position [3262, 0]
